Goal: Task Accomplishment & Management: Complete application form

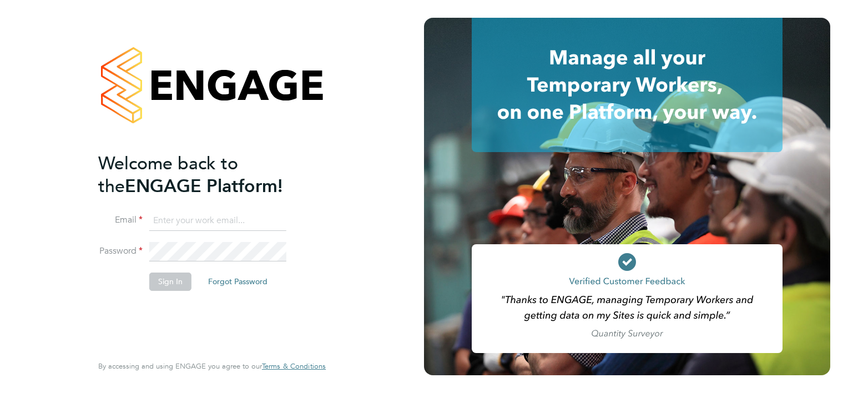
type input "[EMAIL_ADDRESS][DOMAIN_NAME]"
click at [171, 280] on button "Sign In" at bounding box center [170, 281] width 42 height 18
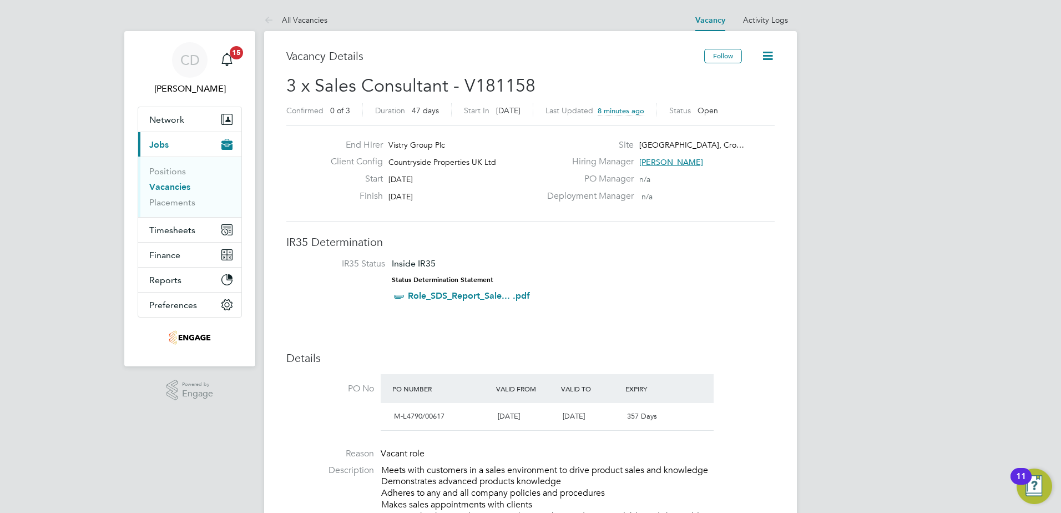
scroll to position [18, 219]
click at [181, 117] on span "Network" at bounding box center [166, 119] width 35 height 11
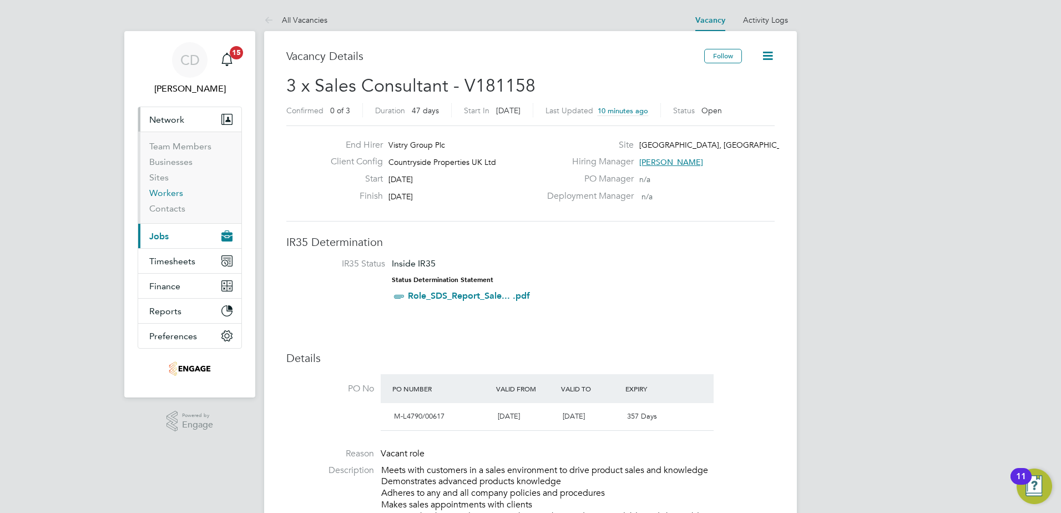
click at [165, 192] on link "Workers" at bounding box center [166, 193] width 34 height 11
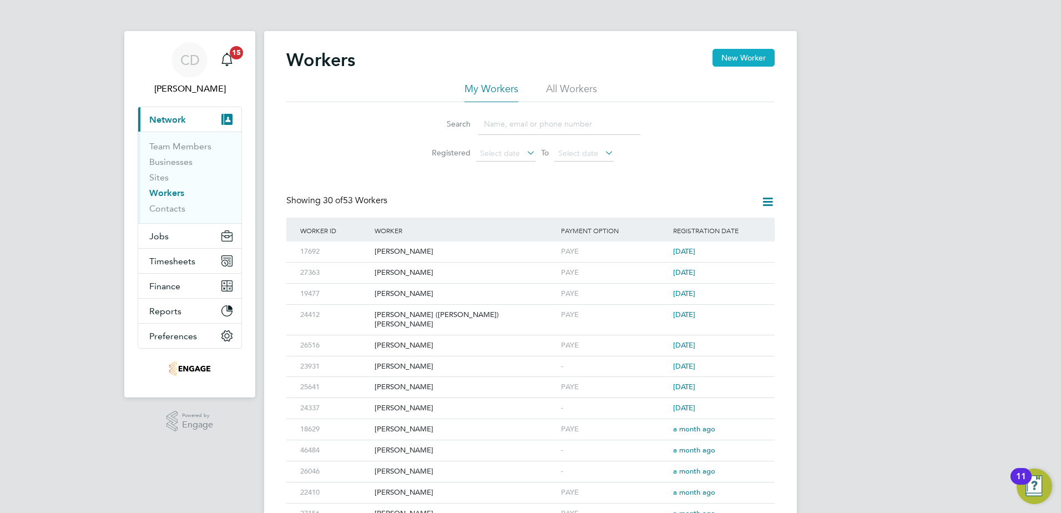
click at [723, 56] on button "New Worker" at bounding box center [743, 58] width 62 height 18
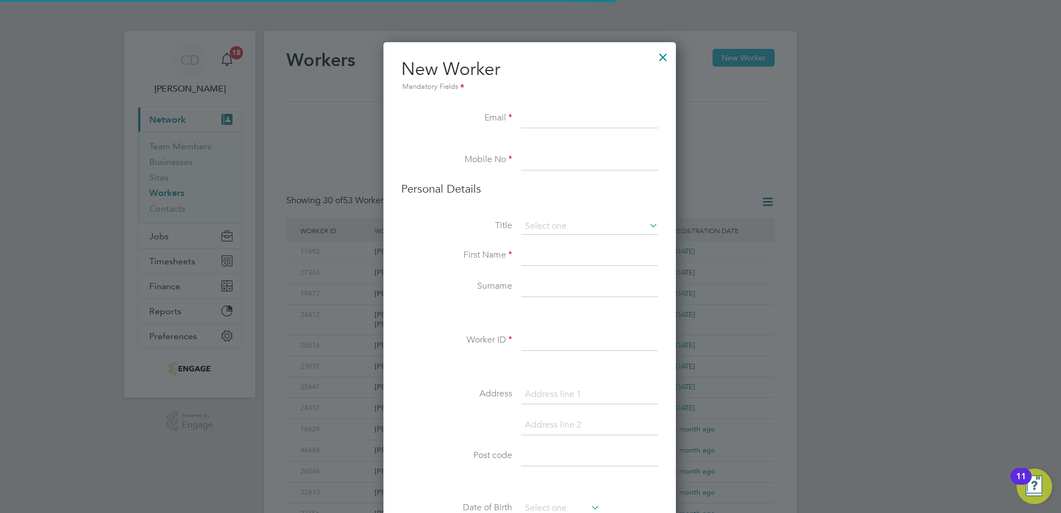
scroll to position [939, 294]
click at [538, 120] on input at bounding box center [589, 119] width 137 height 20
paste input "[EMAIL_ADDRESS][DOMAIN_NAME]"
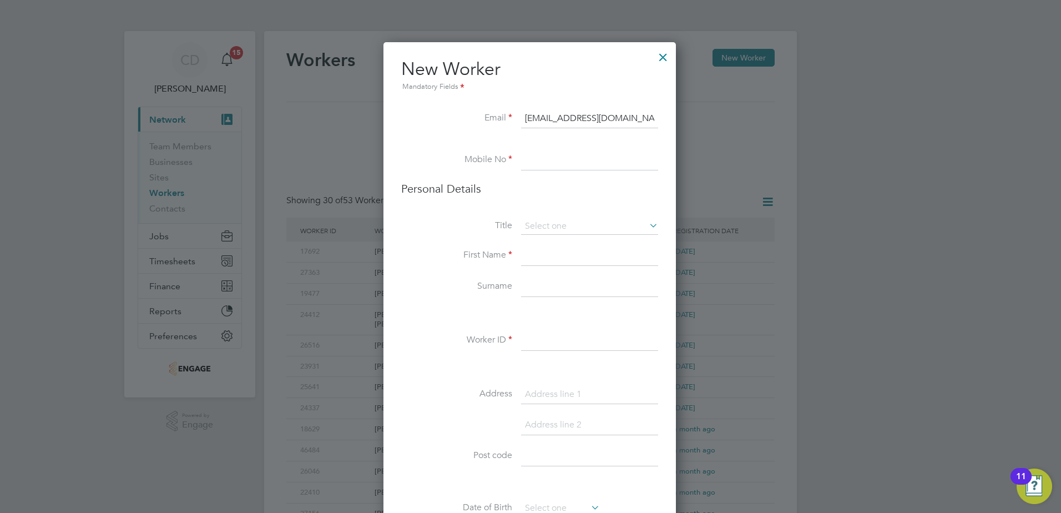
type input "[EMAIL_ADDRESS][DOMAIN_NAME]"
click at [534, 168] on input at bounding box center [589, 160] width 137 height 20
type input "-"
type input "07711160666"
click at [526, 226] on input at bounding box center [589, 226] width 137 height 17
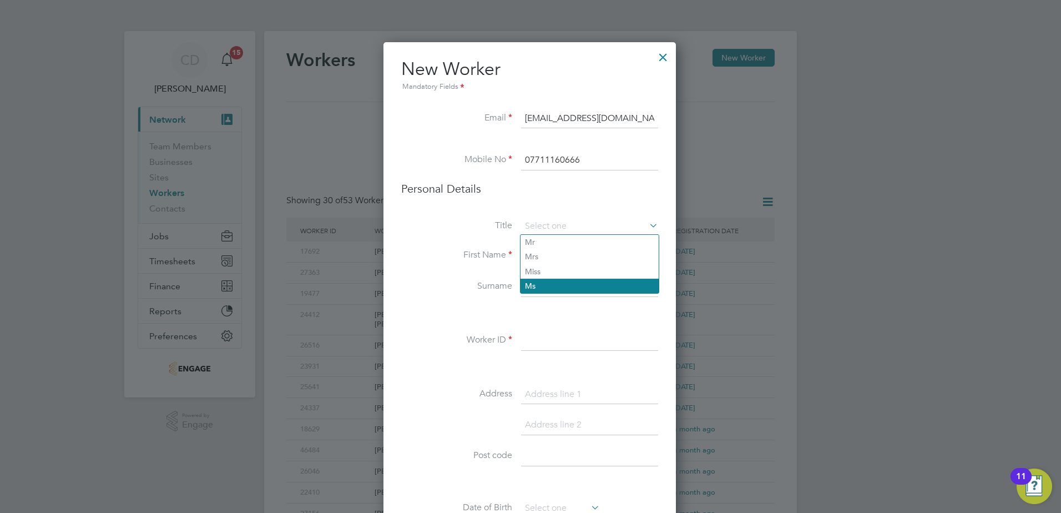
click at [525, 286] on li "Ms" at bounding box center [589, 286] width 138 height 14
type input "Ms"
click at [528, 259] on input at bounding box center [589, 256] width 137 height 20
type input "[PERSON_NAME]"
click at [521, 283] on input at bounding box center [589, 287] width 137 height 20
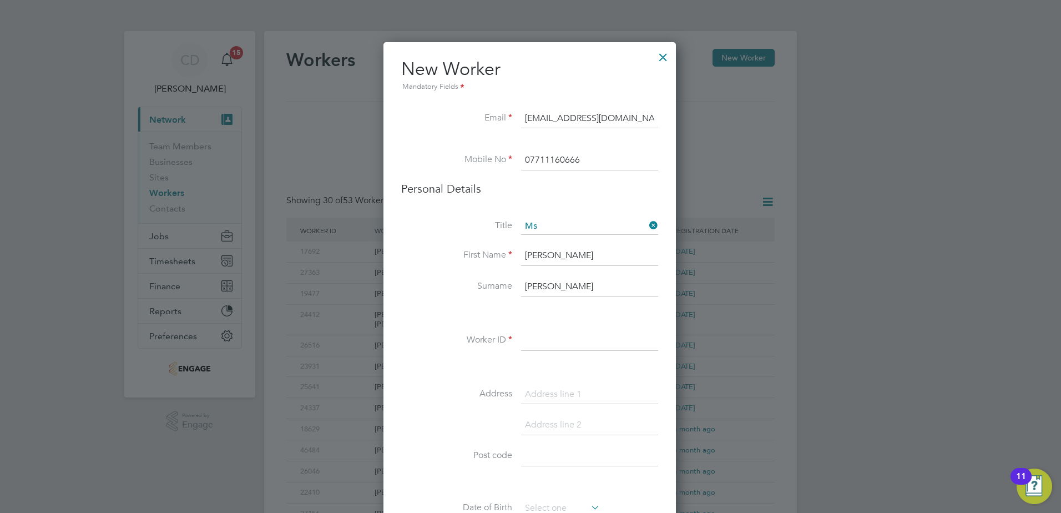
type input "[PERSON_NAME]"
click at [523, 343] on input at bounding box center [589, 341] width 137 height 20
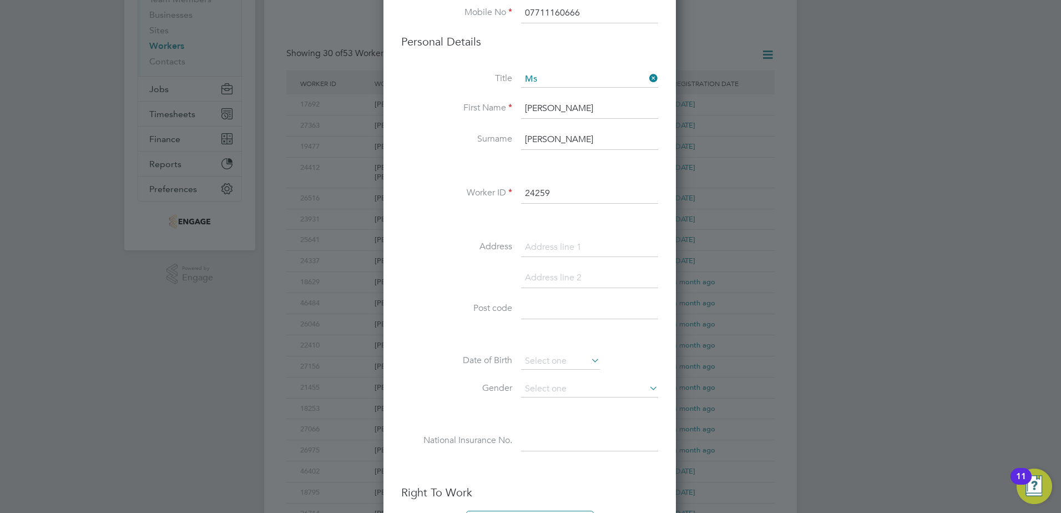
scroll to position [166, 0]
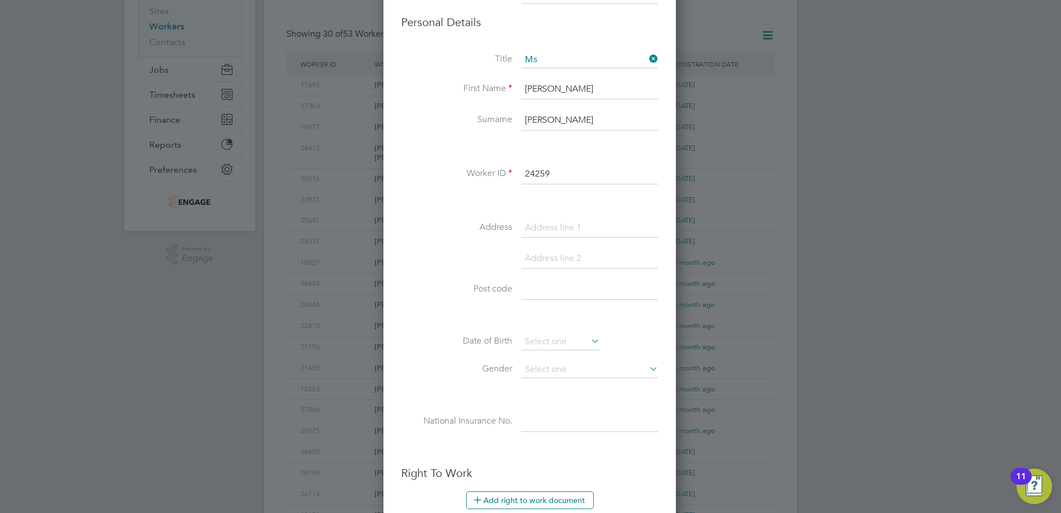
type input "24259"
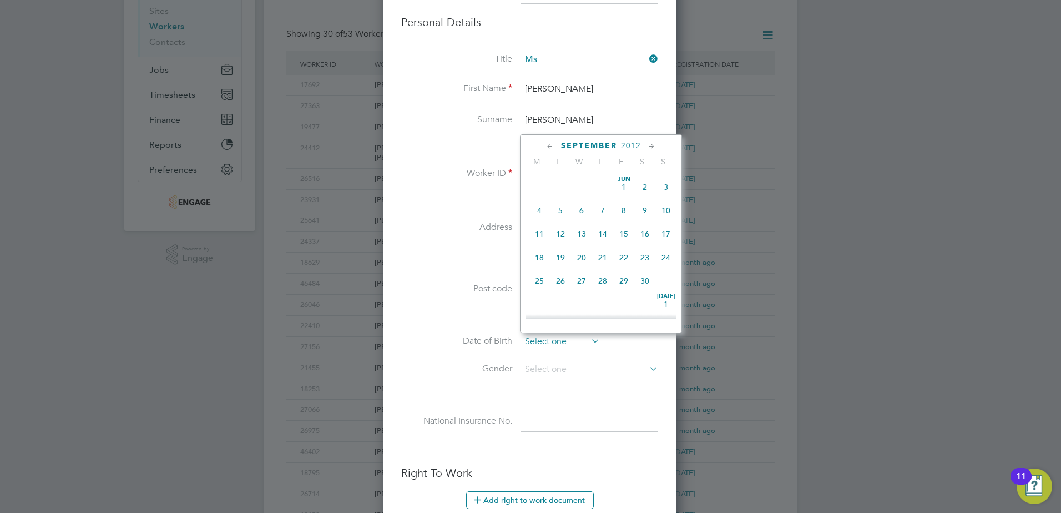
click at [535, 345] on input at bounding box center [560, 341] width 79 height 17
click at [635, 143] on span "2012" at bounding box center [631, 145] width 20 height 9
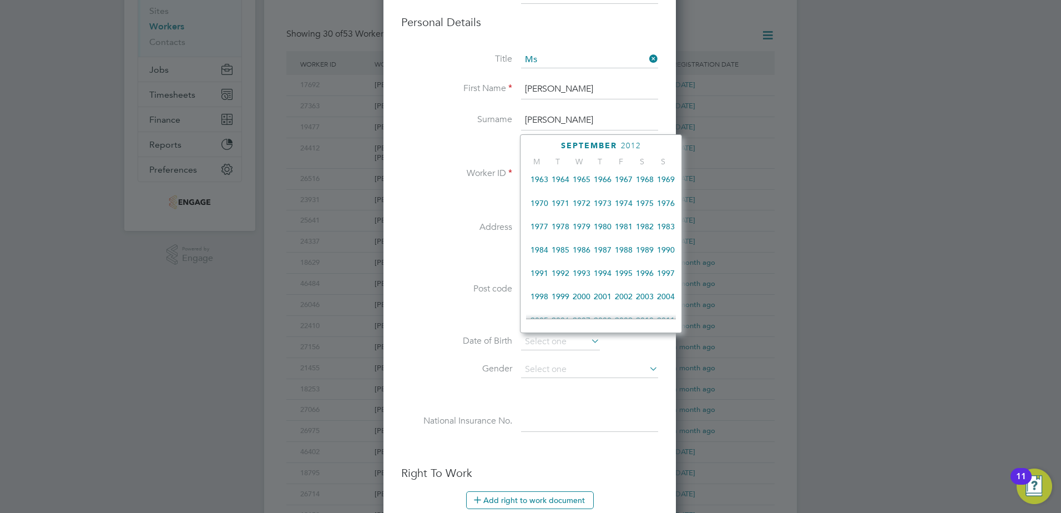
scroll to position [256, 0]
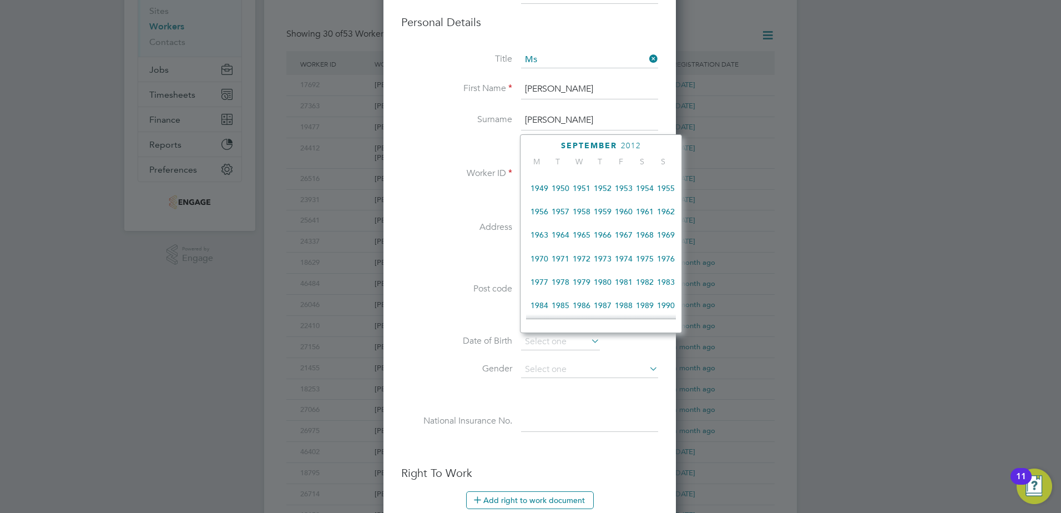
click at [666, 217] on span "1962" at bounding box center [665, 211] width 21 height 21
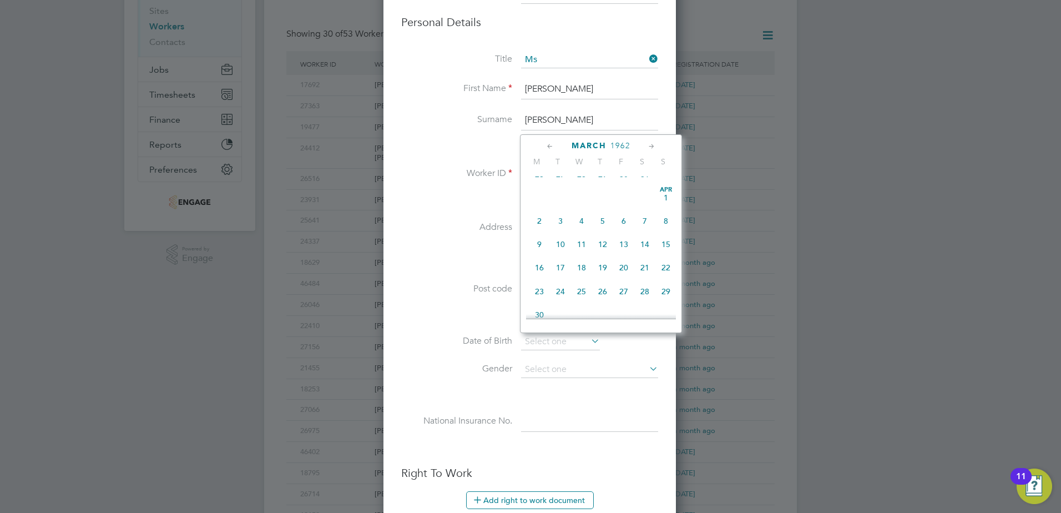
scroll to position [214, 0]
click at [626, 306] on span "30" at bounding box center [623, 301] width 21 height 21
type input "[DATE]"
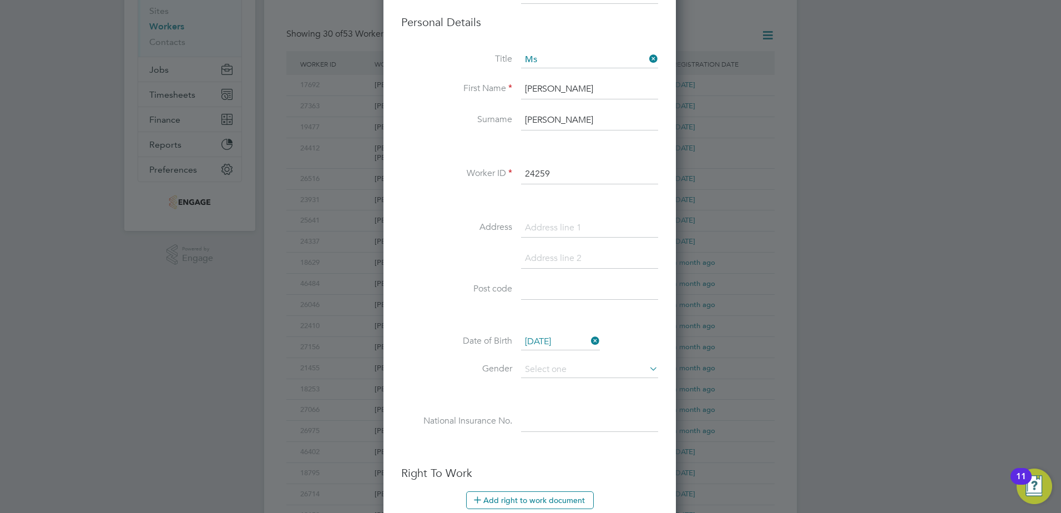
click at [626, 306] on div "Workers New Worker My Workers All Workers Search Registered Select date To Sele…" at bounding box center [530, 317] width 533 height 905
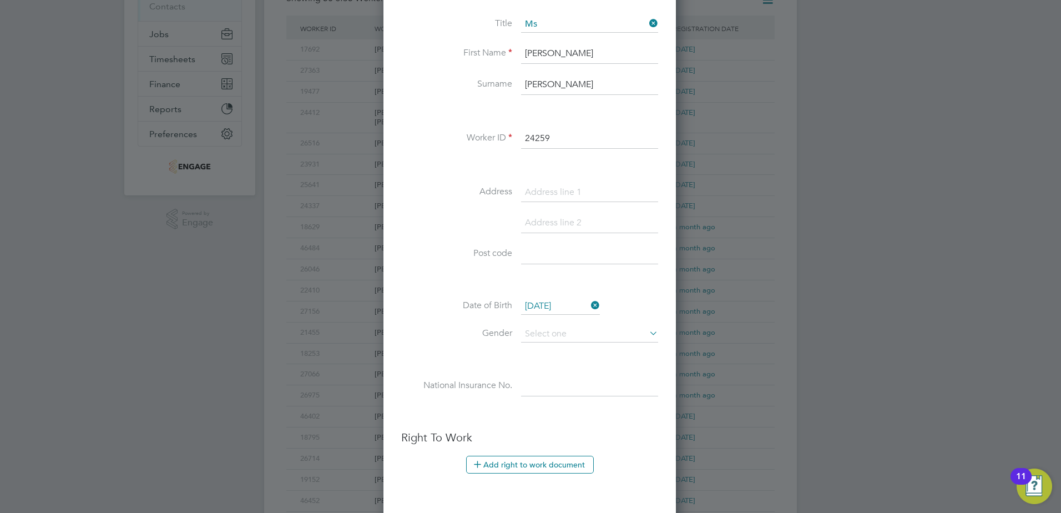
scroll to position [222, 0]
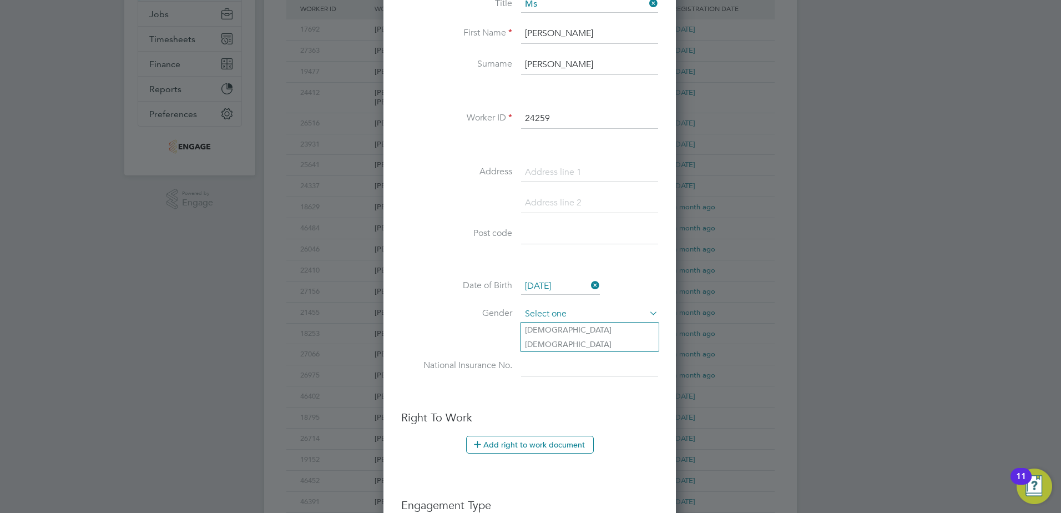
click at [529, 311] on input at bounding box center [589, 314] width 137 height 17
click at [527, 342] on li "[DEMOGRAPHIC_DATA]" at bounding box center [589, 344] width 138 height 14
type input "[DEMOGRAPHIC_DATA]"
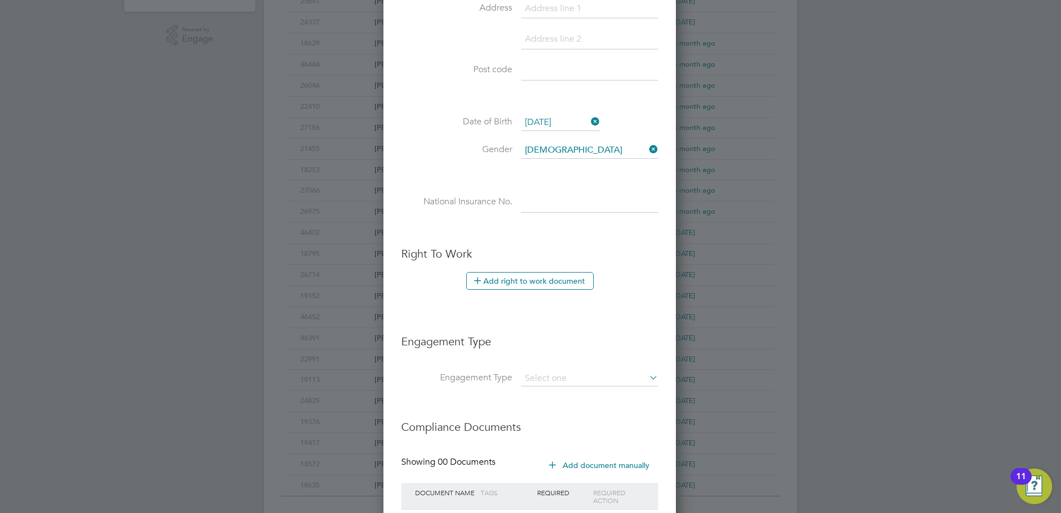
scroll to position [388, 0]
click at [497, 279] on button "Add right to work document" at bounding box center [530, 278] width 128 height 18
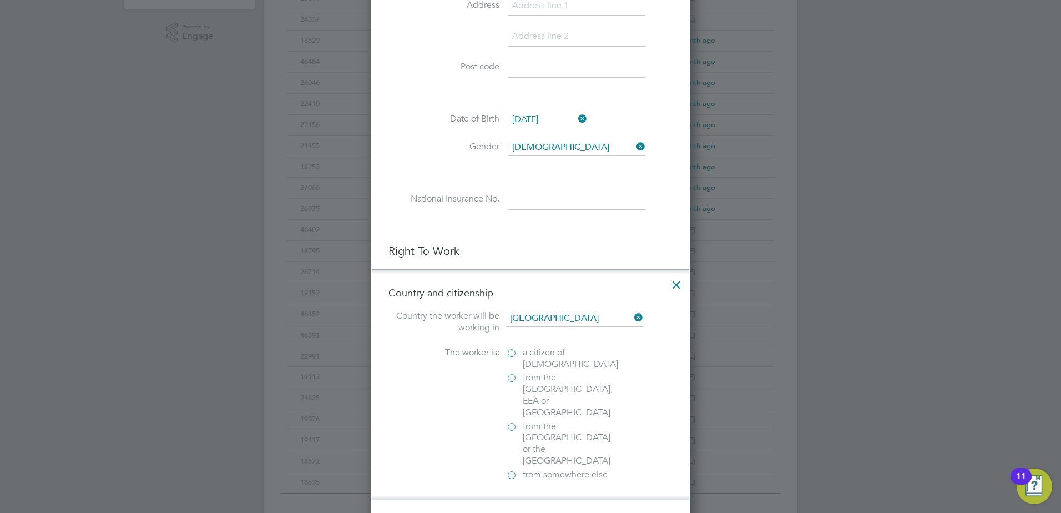
click at [510, 355] on label "a citizen of [DEMOGRAPHIC_DATA]" at bounding box center [561, 358] width 111 height 23
click at [0, 0] on input "a citizen of [DEMOGRAPHIC_DATA]" at bounding box center [0, 0] width 0 height 0
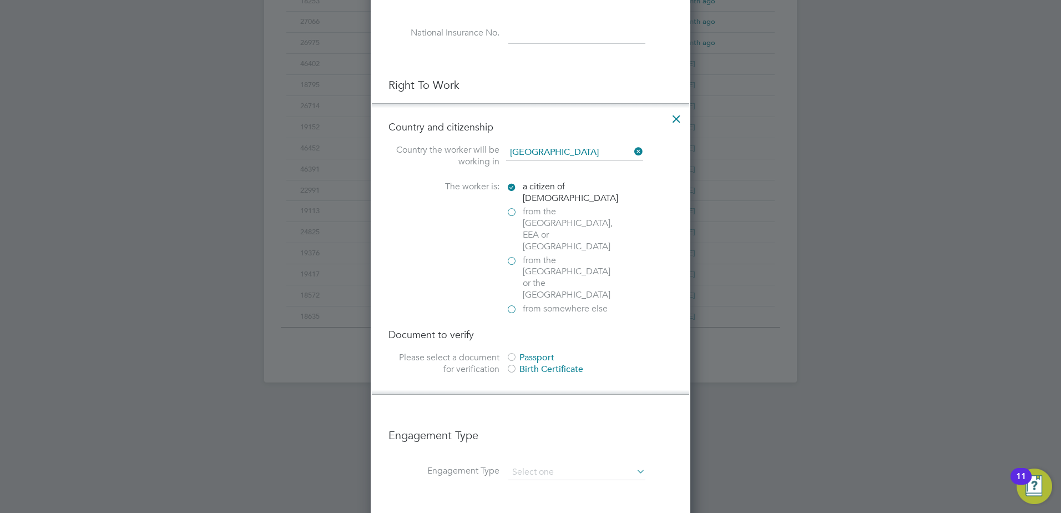
scroll to position [555, 0]
click at [514, 352] on div at bounding box center [511, 357] width 11 height 11
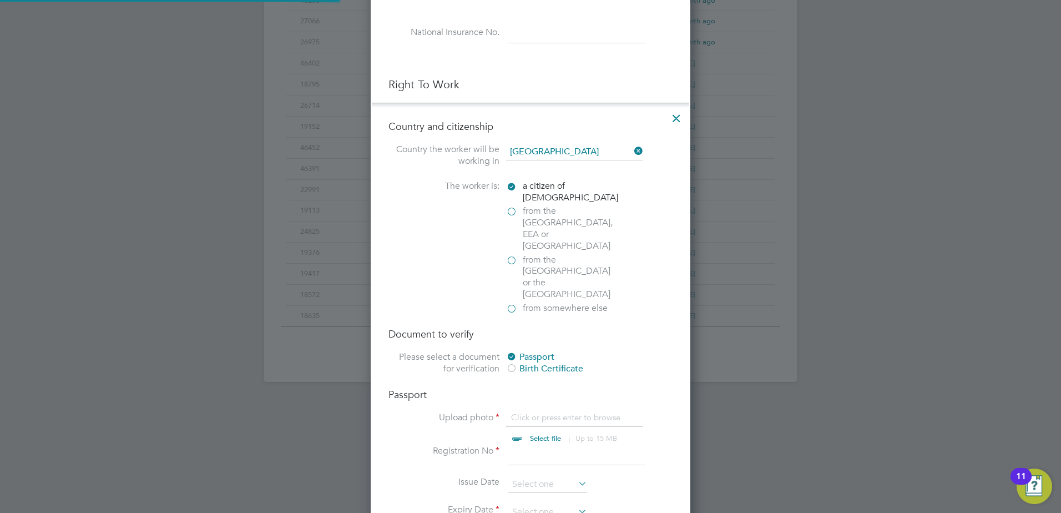
scroll to position [15, 138]
click at [526, 392] on input "file" at bounding box center [556, 428] width 174 height 33
type input "C:\fakepath\[PERSON_NAME] - New Passport + Cover.pdf"
click at [512, 392] on input at bounding box center [576, 455] width 137 height 20
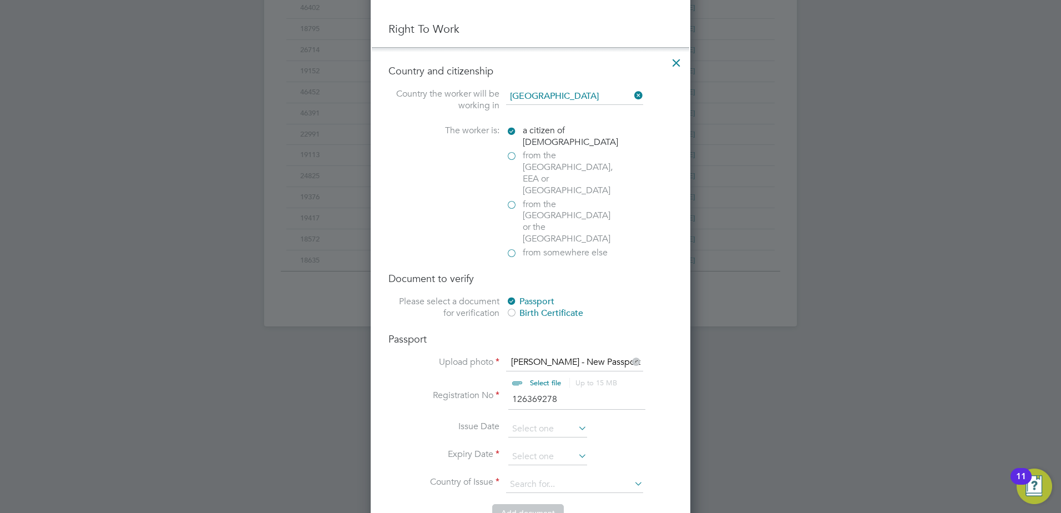
type input "126369278"
click at [515, 288] on li "Country and citizenship Country the worker will be working in [DEMOGRAPHIC_DATA…" at bounding box center [530, 298] width 317 height 503
click at [520, 392] on input at bounding box center [547, 429] width 79 height 17
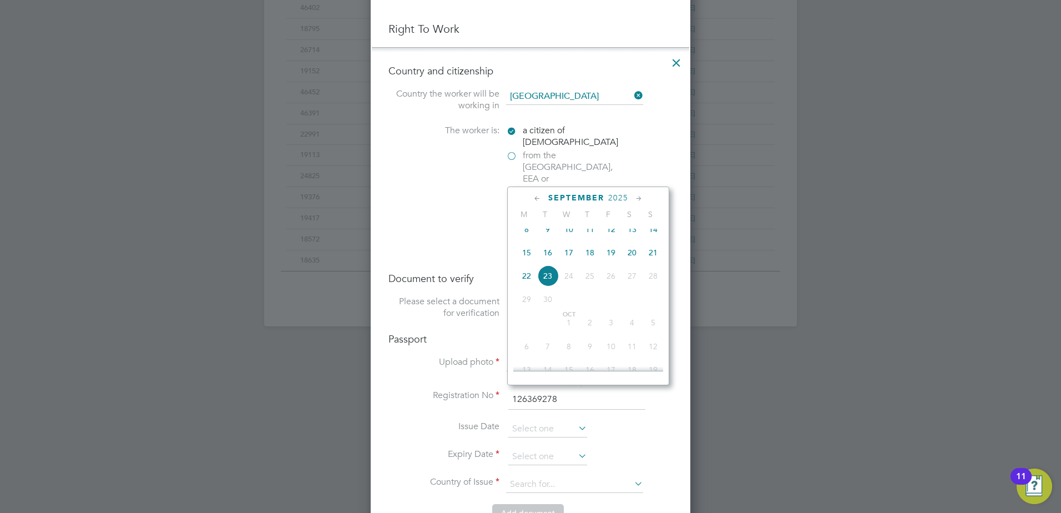
click at [621, 198] on span "2025" at bounding box center [618, 197] width 20 height 9
click at [589, 280] on span "2021" at bounding box center [589, 272] width 21 height 21
click at [545, 303] on span "20" at bounding box center [547, 298] width 21 height 21
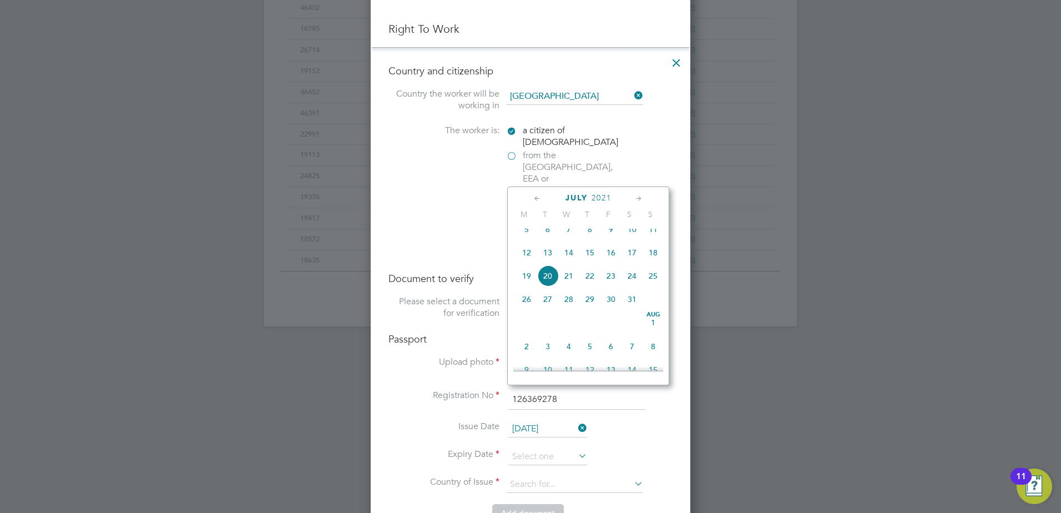
click at [521, 392] on input "[DATE]" at bounding box center [547, 429] width 79 height 17
click at [570, 285] on span "21" at bounding box center [568, 275] width 21 height 21
type input "[DATE]"
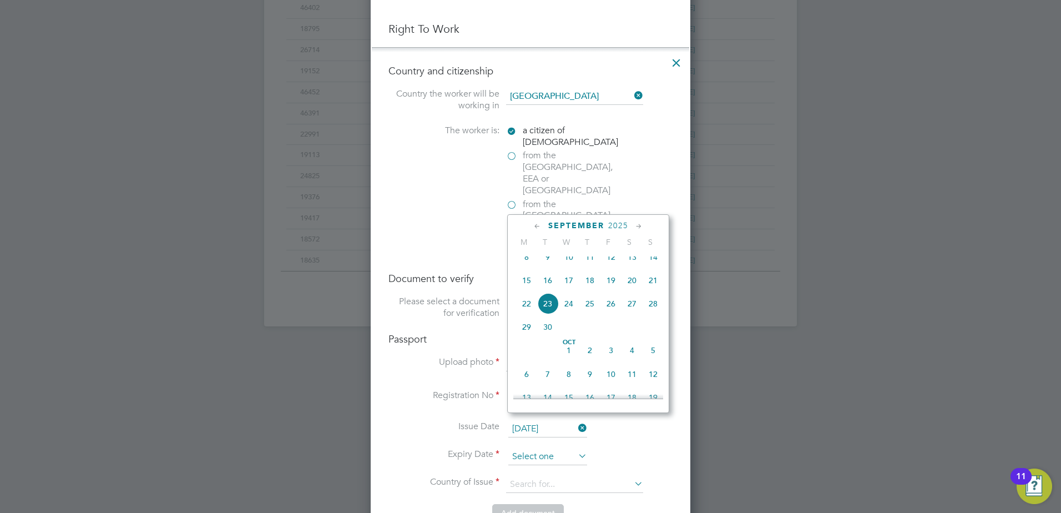
click at [522, 392] on input at bounding box center [547, 456] width 79 height 17
click at [619, 223] on span "2025" at bounding box center [618, 225] width 20 height 9
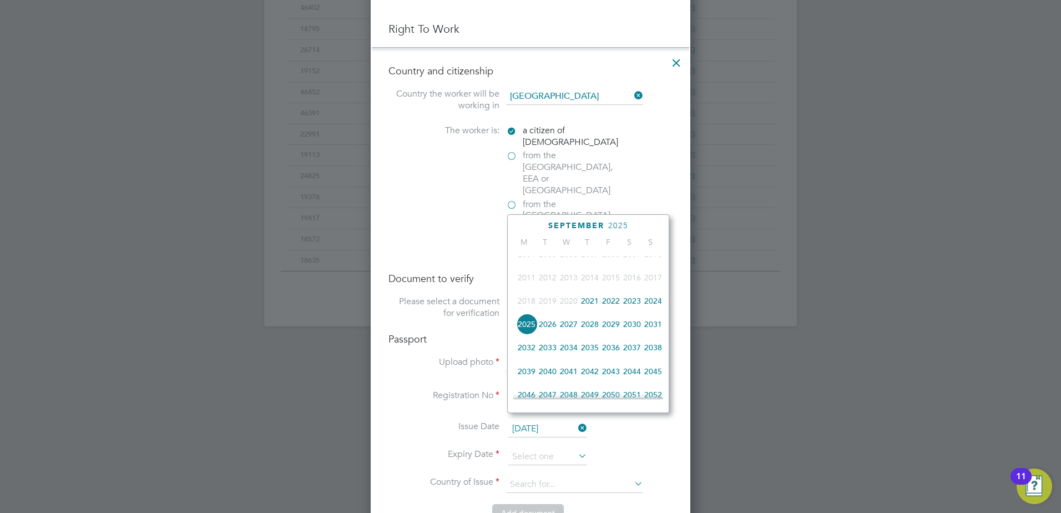
click at [656, 331] on span "2031" at bounding box center [652, 323] width 21 height 21
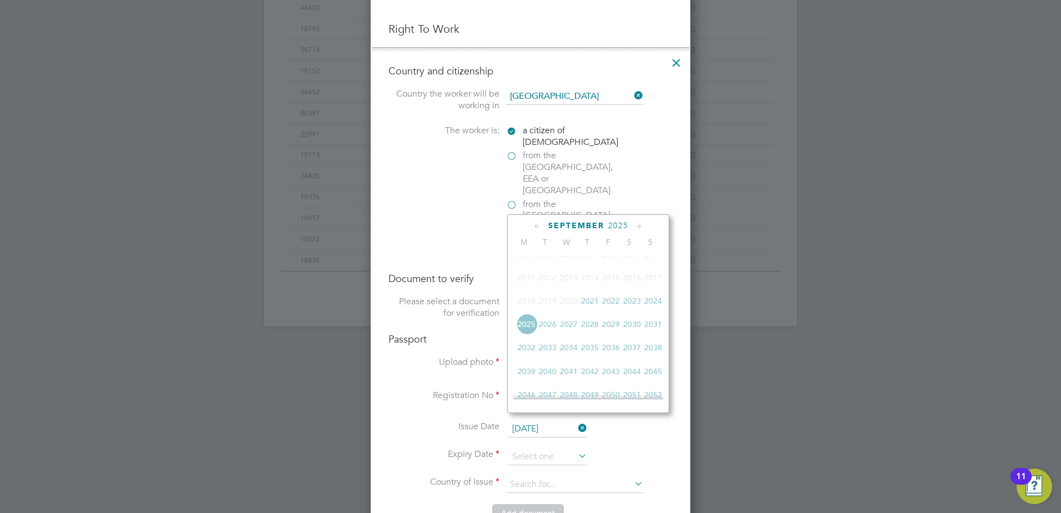
click at [656, 331] on span "2031" at bounding box center [652, 323] width 21 height 21
click at [528, 299] on span "21" at bounding box center [526, 294] width 21 height 21
type input "[DATE]"
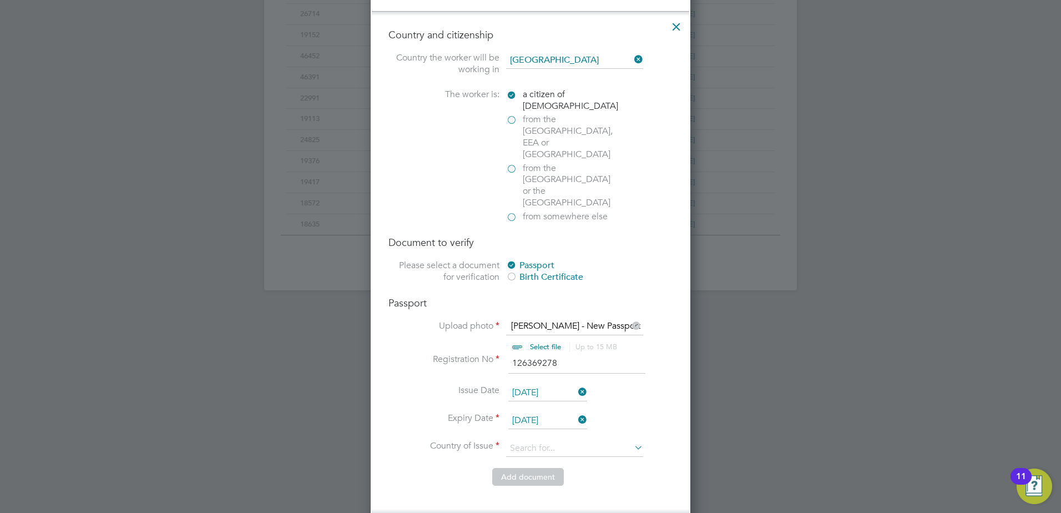
scroll to position [721, 0]
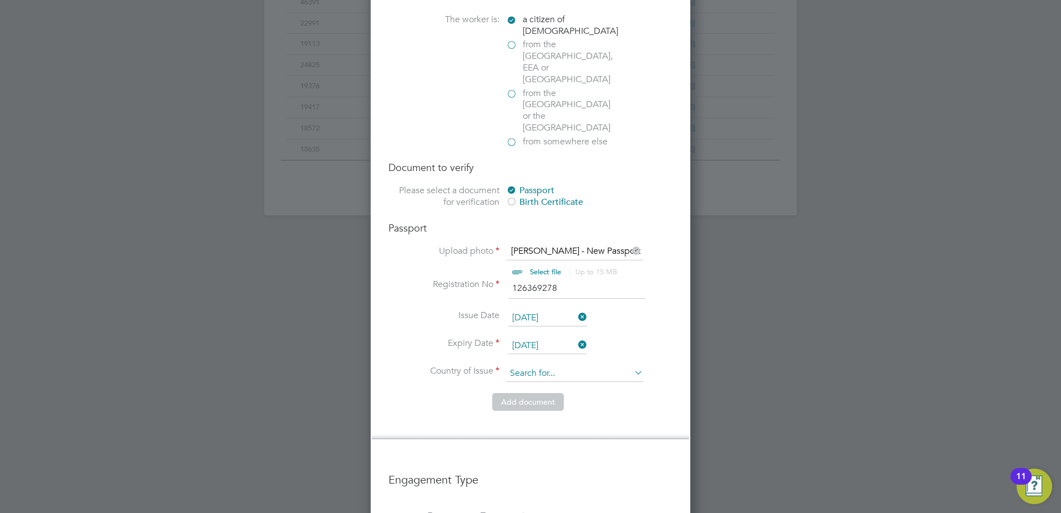
click at [529, 365] on input at bounding box center [574, 373] width 137 height 17
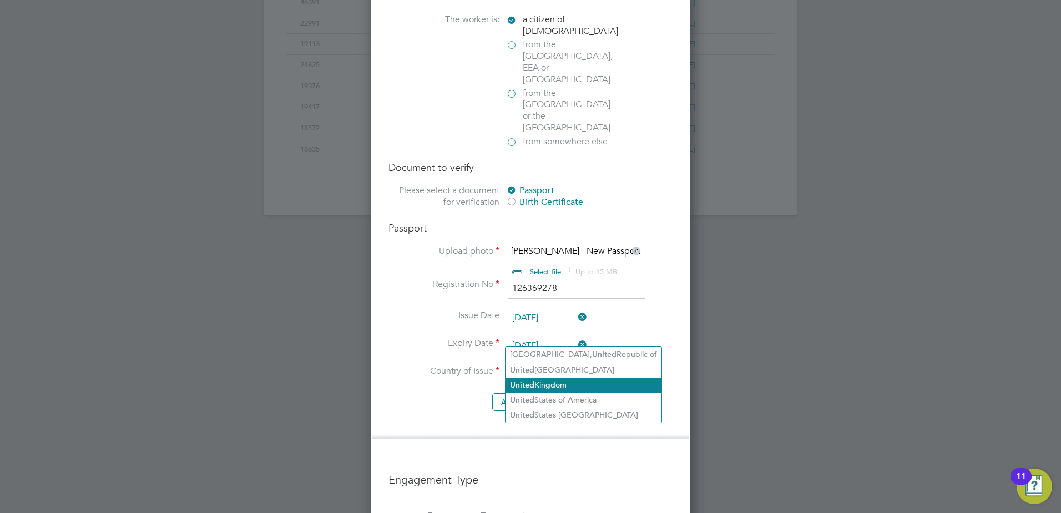
click at [529, 380] on b "United" at bounding box center [522, 384] width 24 height 9
type input "[GEOGRAPHIC_DATA]"
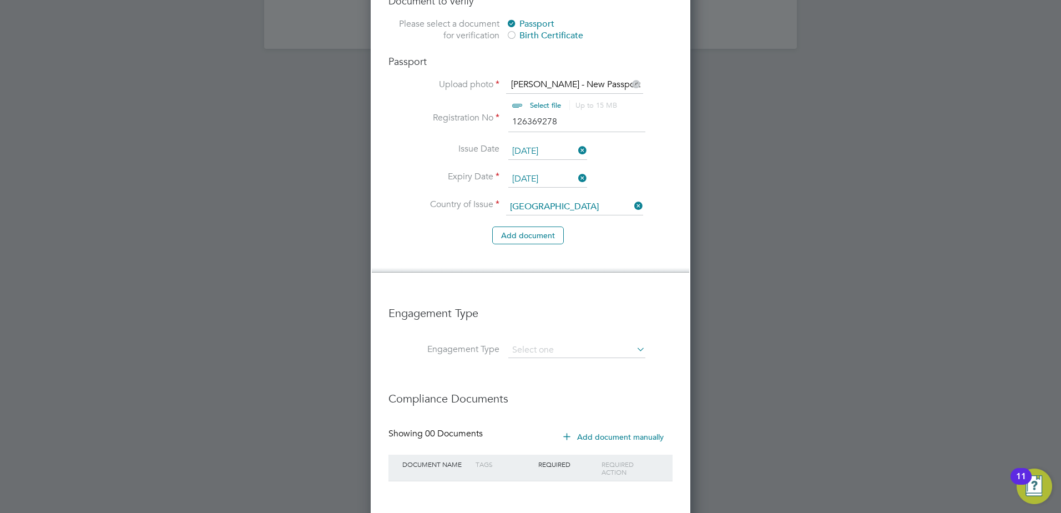
scroll to position [907, 0]
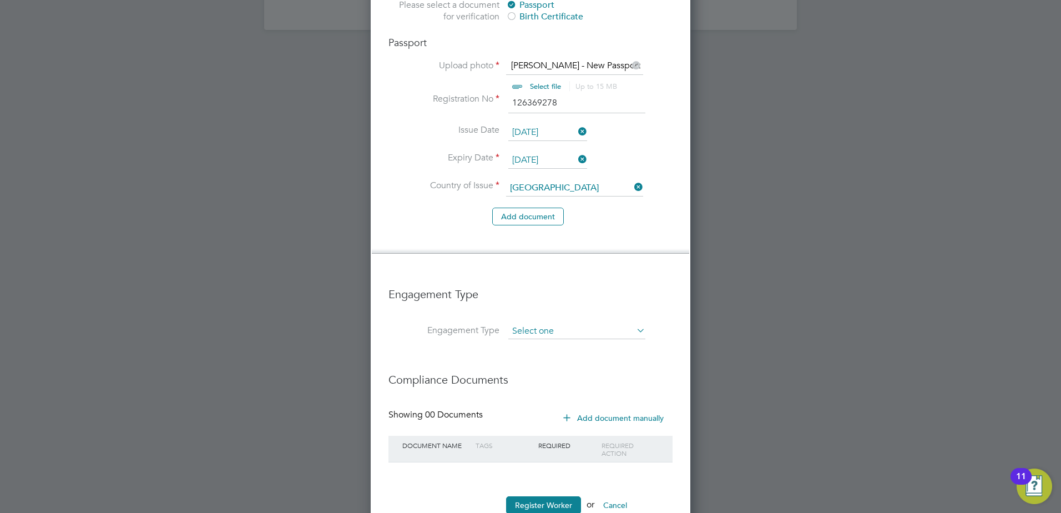
click at [535, 323] on input at bounding box center [576, 331] width 137 height 16
click at [533, 328] on li "PAYE Direct" at bounding box center [577, 328] width 138 height 16
type input "PAYE Direct"
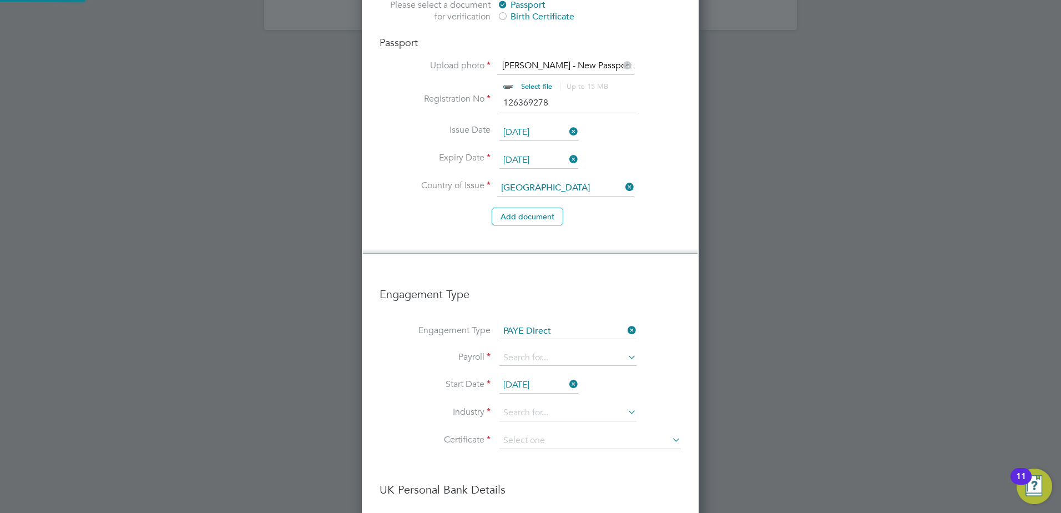
scroll to position [1701, 338]
click at [517, 350] on input at bounding box center [567, 358] width 137 height 16
click at [520, 341] on li "PAYE" at bounding box center [568, 339] width 138 height 16
type input "PAYE"
click at [514, 377] on input "[DATE]" at bounding box center [538, 385] width 79 height 17
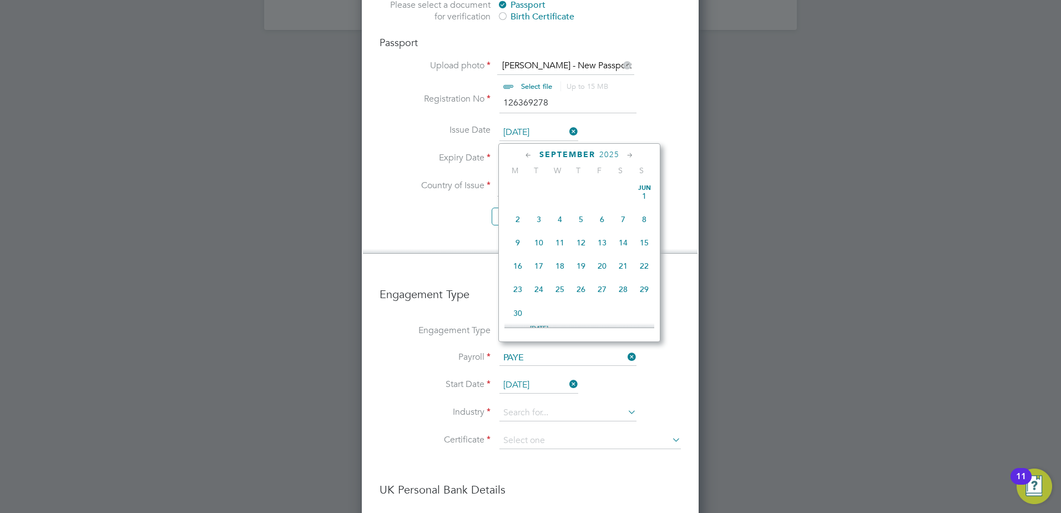
scroll to position [408, 0]
click at [643, 217] on span "21" at bounding box center [644, 208] width 21 height 21
type input "[DATE]"
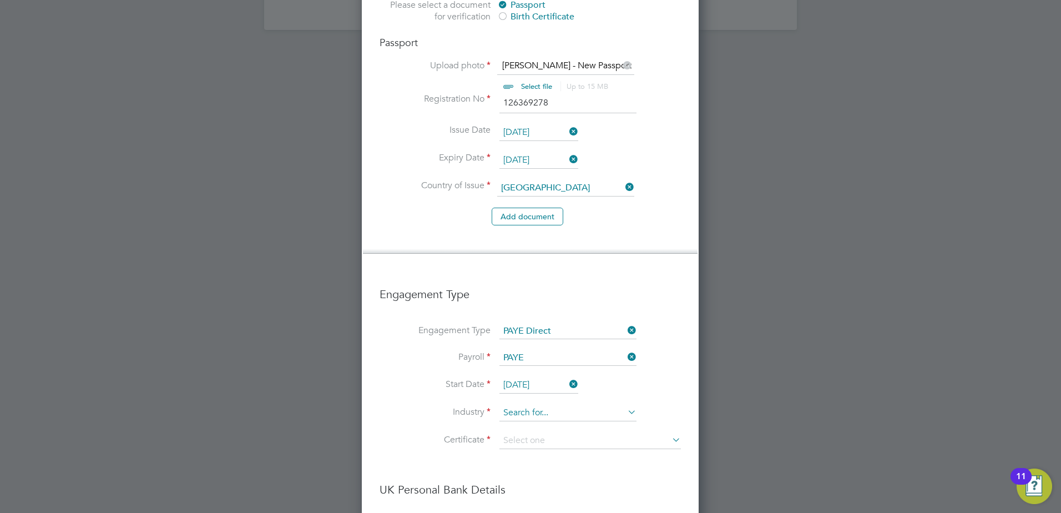
click at [508, 392] on input at bounding box center [567, 412] width 137 height 17
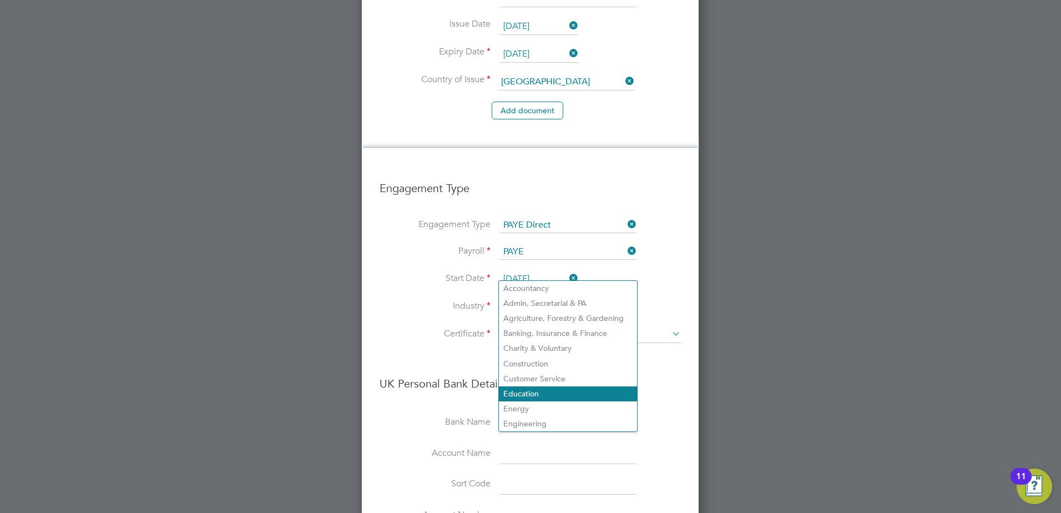
scroll to position [1017, 0]
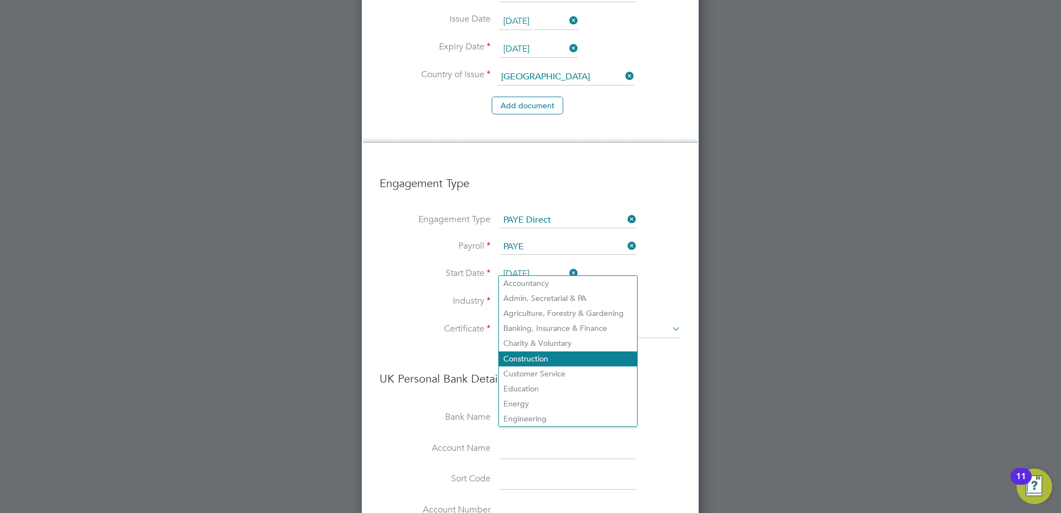
click at [513, 352] on li "Construction" at bounding box center [568, 358] width 138 height 15
type input "Construction"
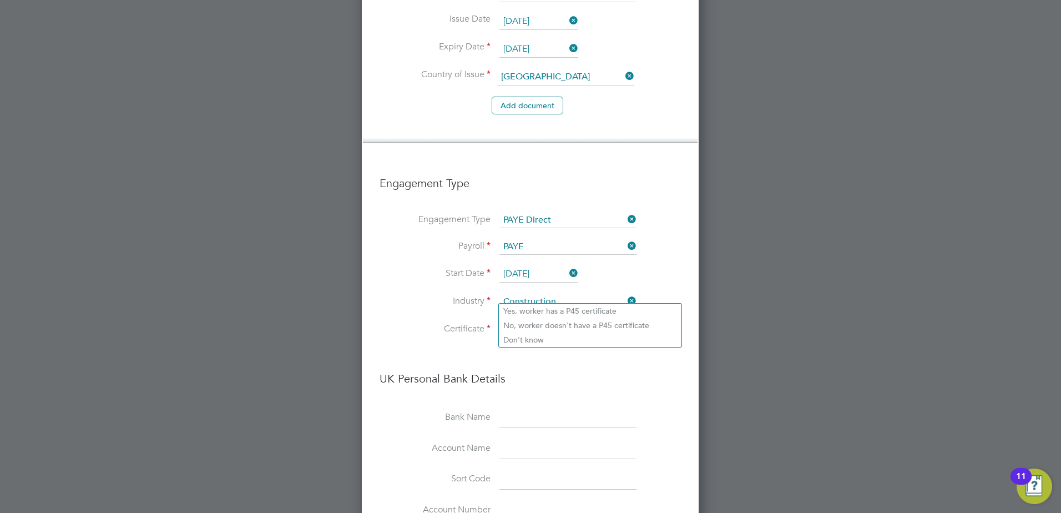
click at [513, 321] on input at bounding box center [589, 329] width 181 height 17
click at [519, 340] on li "Don't know" at bounding box center [590, 339] width 183 height 14
type input "Don't know"
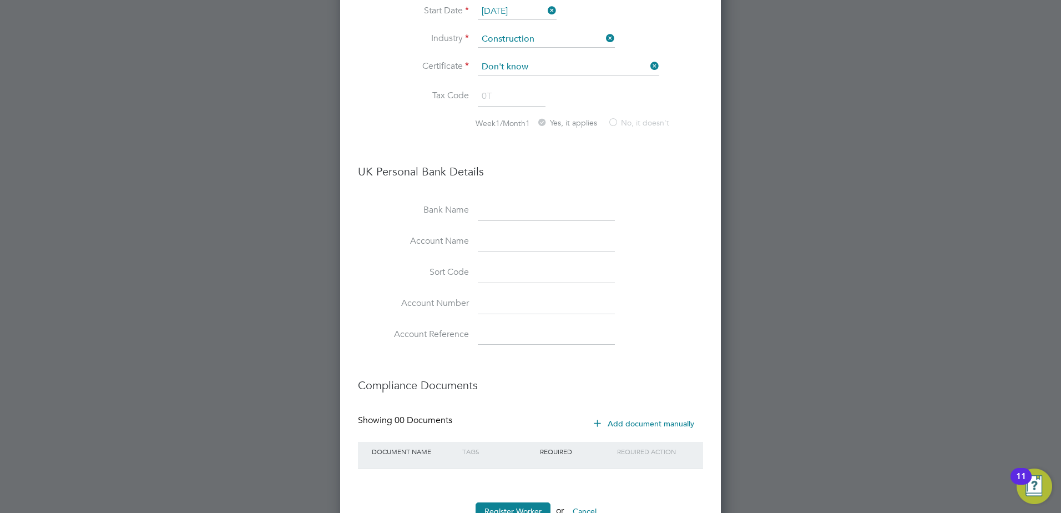
scroll to position [1285, 0]
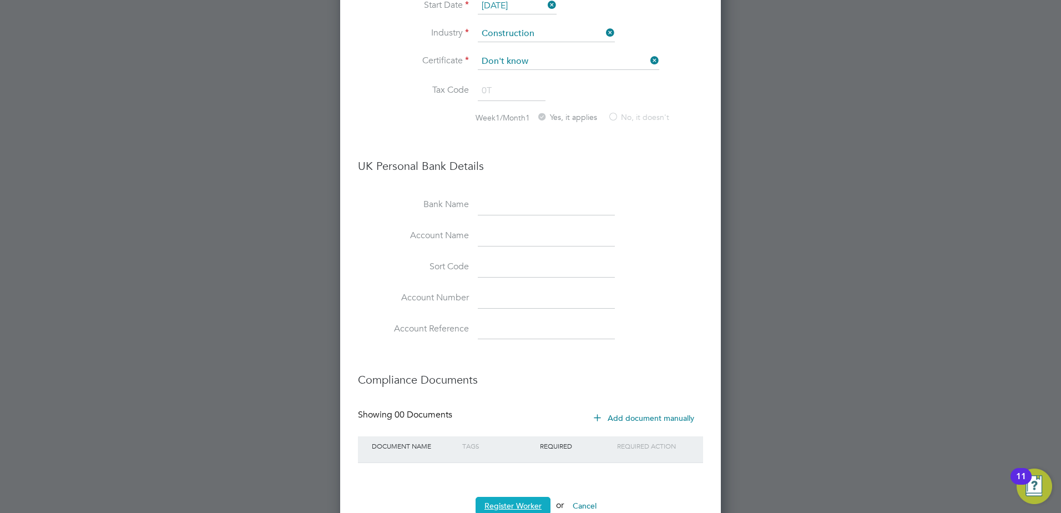
click at [504, 392] on button "Register Worker" at bounding box center [512, 506] width 75 height 18
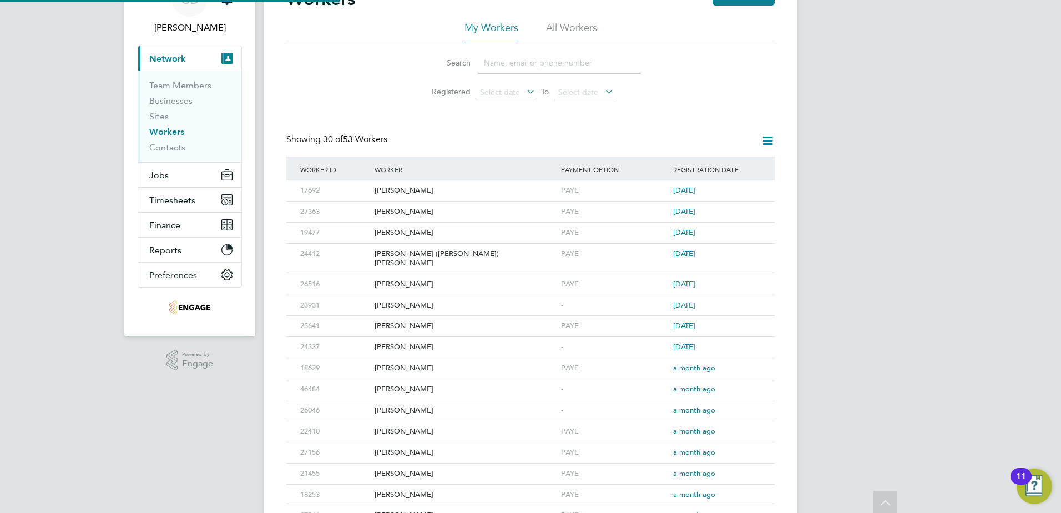
scroll to position [0, 0]
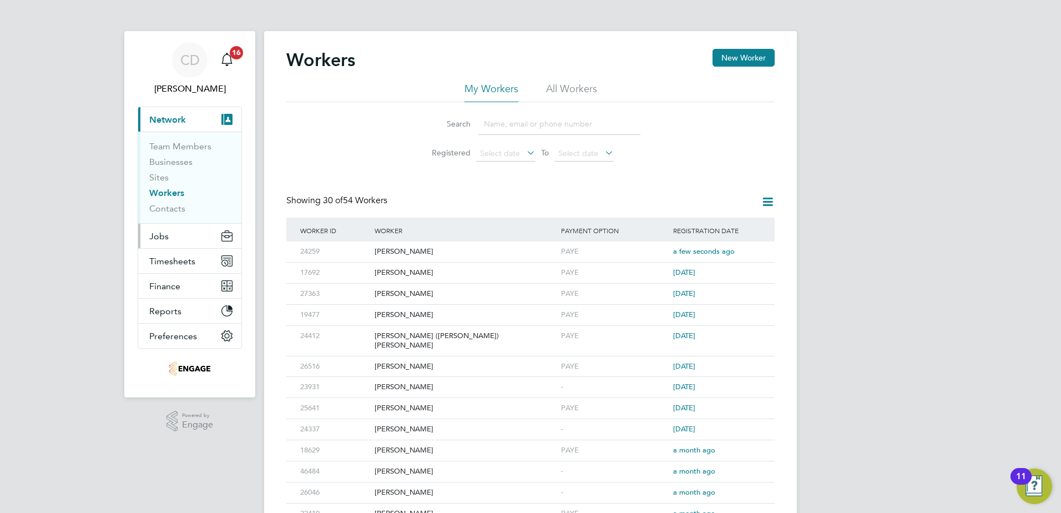
click at [169, 231] on button "Jobs" at bounding box center [189, 236] width 103 height 24
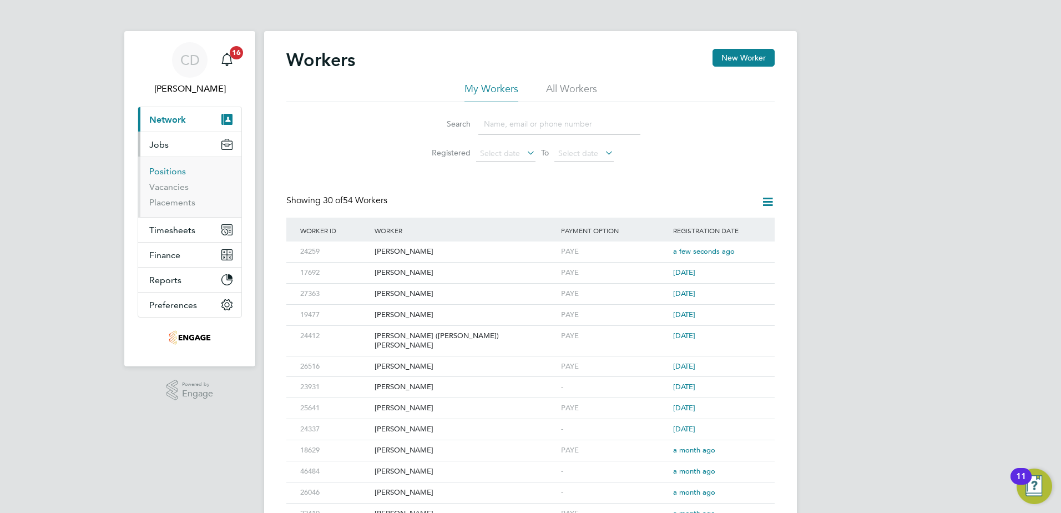
click at [171, 170] on link "Positions" at bounding box center [167, 171] width 37 height 11
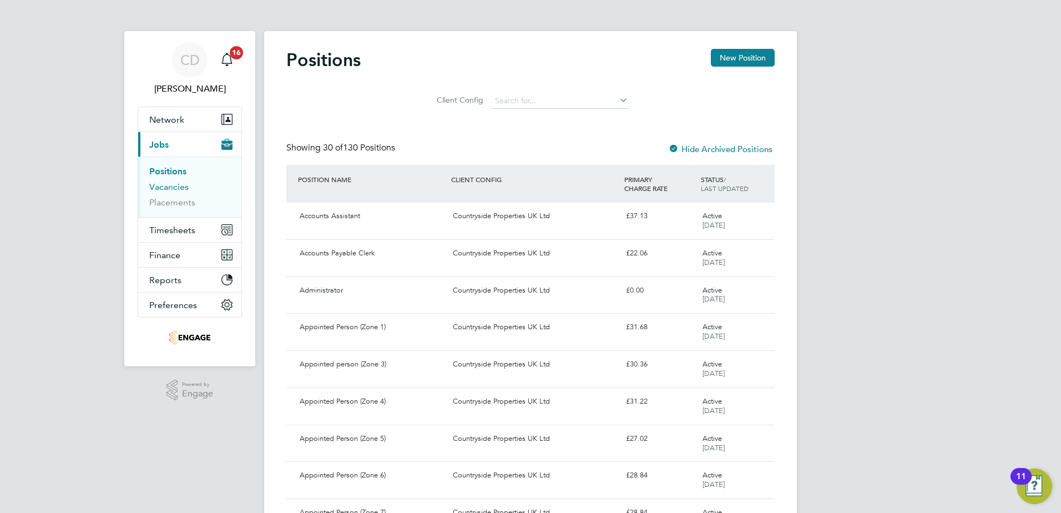
click at [170, 185] on link "Vacancies" at bounding box center [168, 186] width 39 height 11
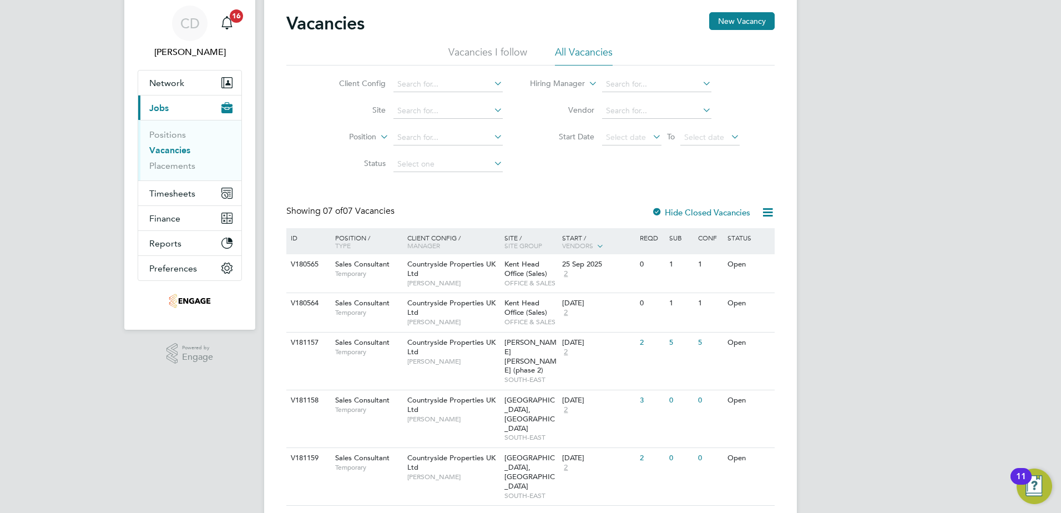
scroll to position [55, 0]
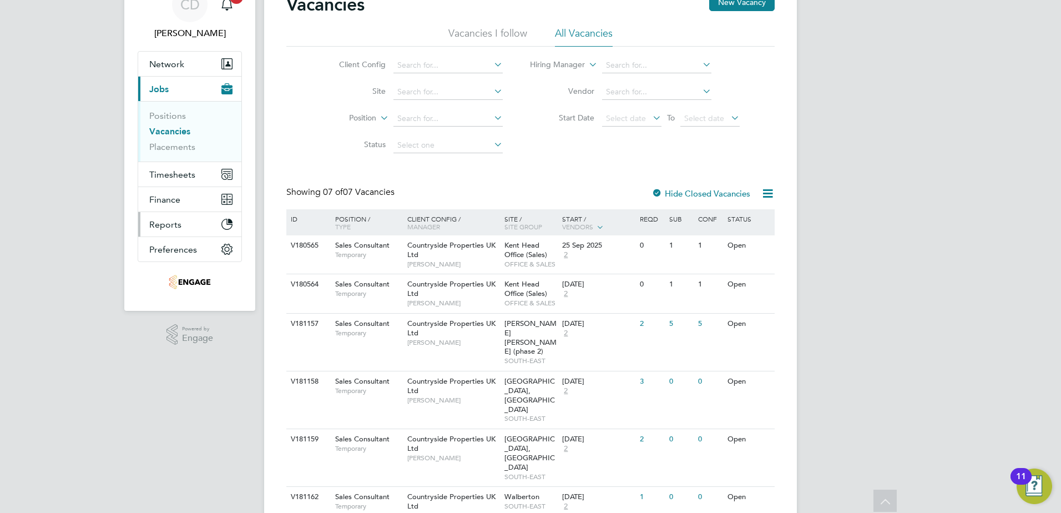
click at [165, 223] on span "Reports" at bounding box center [165, 224] width 32 height 11
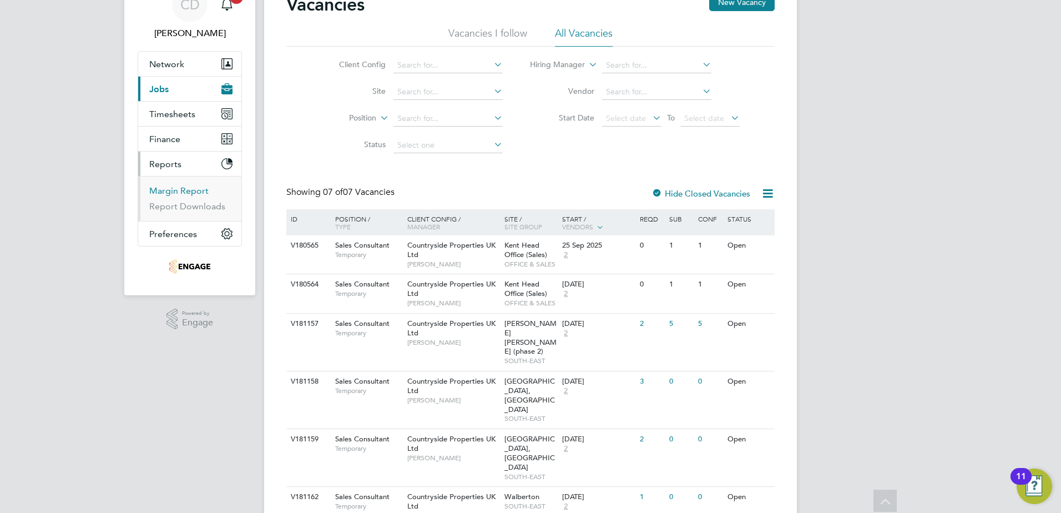
click at [180, 191] on link "Margin Report" at bounding box center [178, 190] width 59 height 11
